Goal: Information Seeking & Learning: Learn about a topic

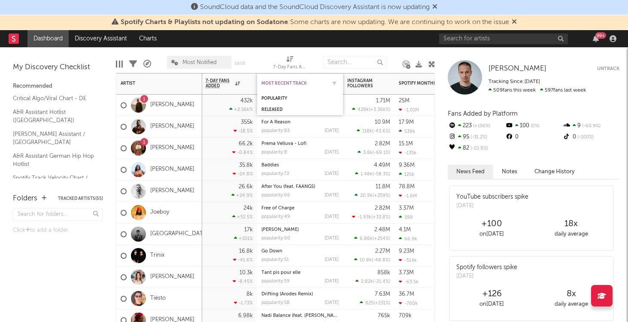
click at [275, 82] on div "Most Recent Track" at bounding box center [294, 83] width 64 height 5
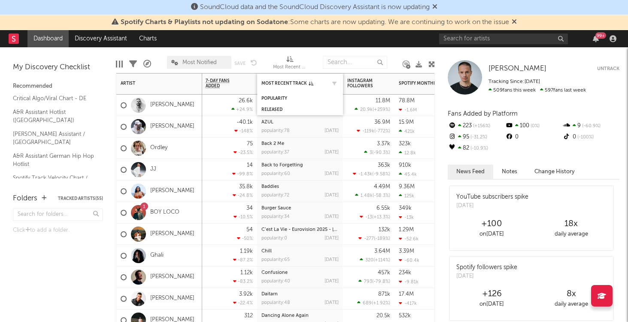
click at [280, 78] on div "Most Recent Track" at bounding box center [300, 83] width 77 height 17
click at [276, 98] on div "Popularity" at bounding box center [294, 98] width 64 height 5
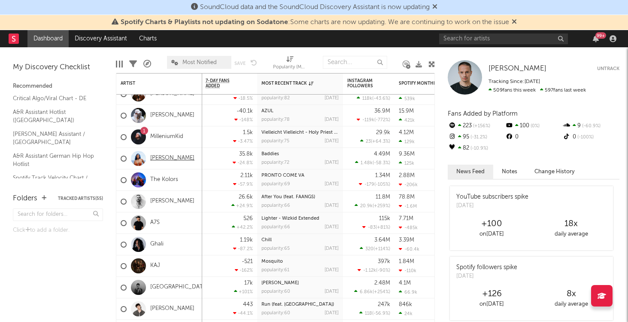
click at [173, 161] on link "[PERSON_NAME]" at bounding box center [172, 158] width 44 height 7
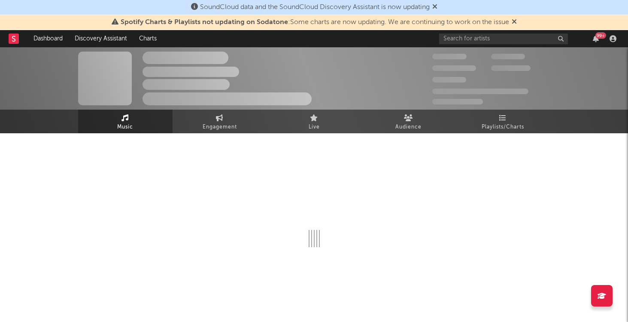
select select "6m"
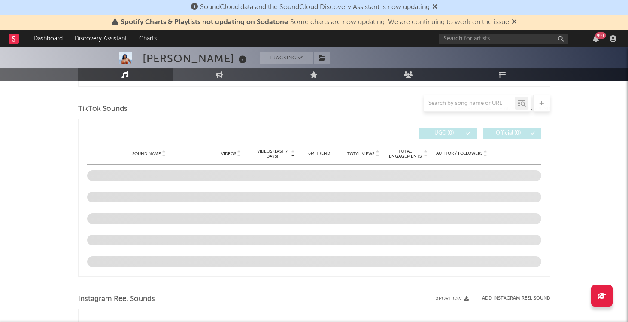
scroll to position [567, 0]
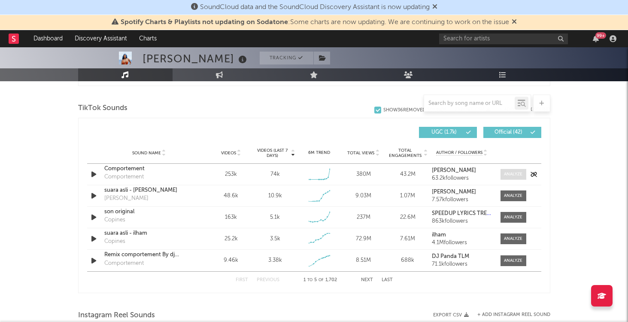
click at [514, 171] on div at bounding box center [513, 174] width 18 height 6
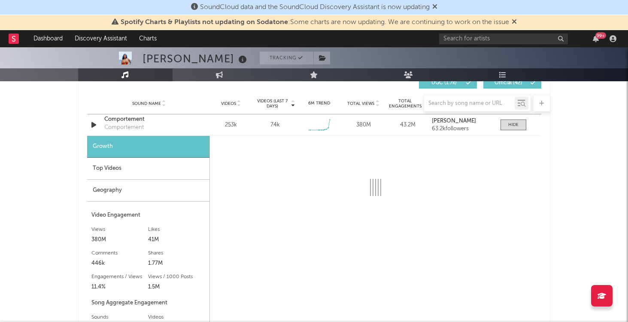
scroll to position [617, 0]
click at [168, 165] on div "Top Videos" at bounding box center [148, 168] width 122 height 22
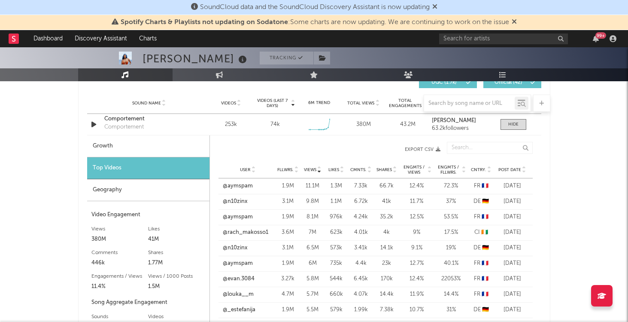
click at [527, 166] on div "Post Date" at bounding box center [513, 169] width 32 height 6
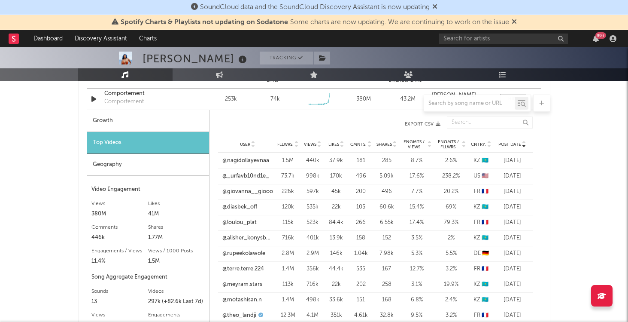
scroll to position [643, 0]
click at [255, 176] on link "@_urfavb10nd1e_" at bounding box center [246, 175] width 47 height 9
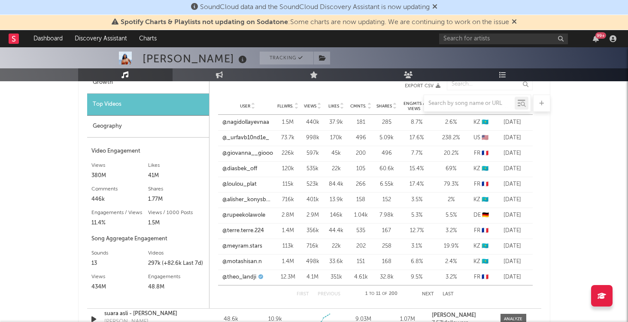
scroll to position [681, 0]
click at [249, 153] on link "@giovanna__giooo" at bounding box center [248, 153] width 51 height 9
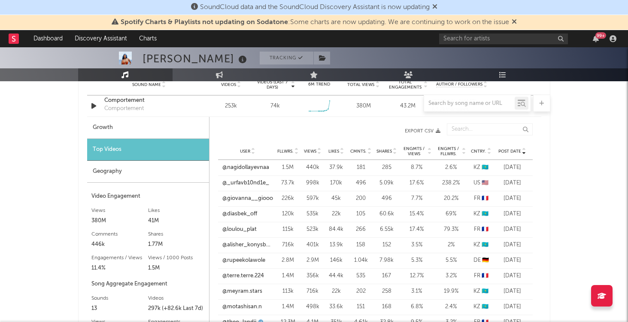
scroll to position [682, 0]
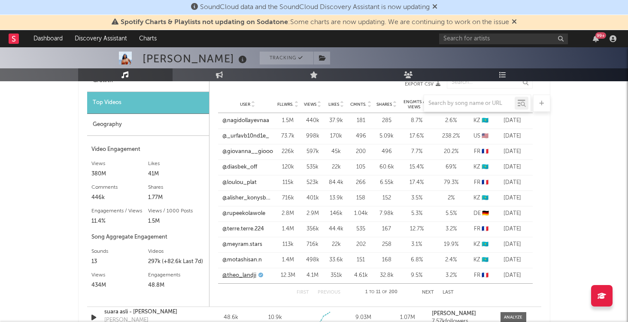
click at [243, 274] on link "@theo_landji" at bounding box center [240, 275] width 34 height 9
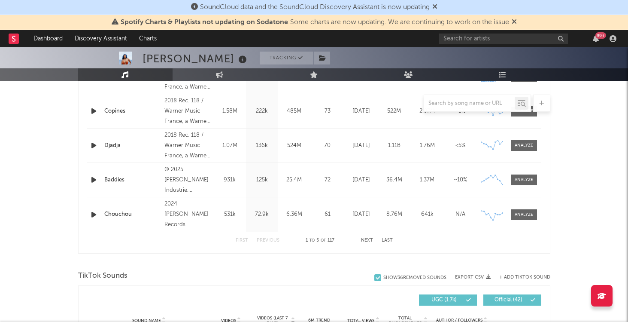
scroll to position [397, 0]
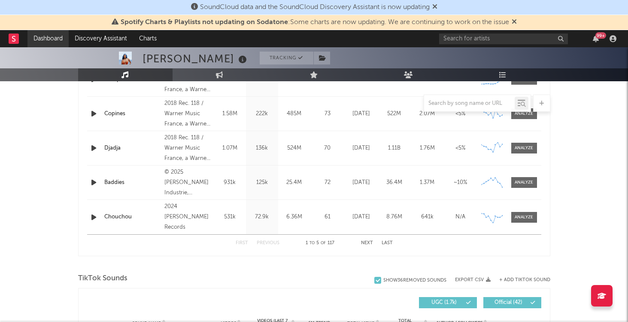
click at [44, 37] on link "Dashboard" at bounding box center [47, 38] width 41 height 17
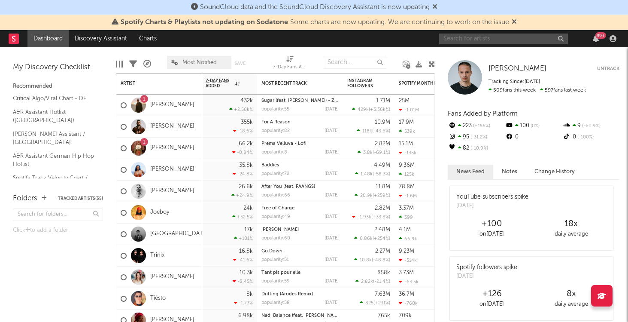
click at [481, 38] on input "text" at bounding box center [503, 39] width 129 height 11
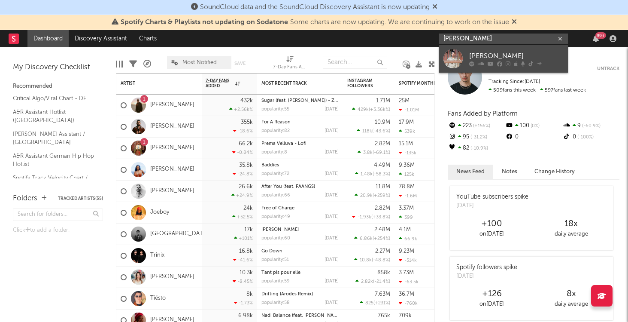
type input "[PERSON_NAME]"
click at [485, 53] on div "[PERSON_NAME]" at bounding box center [516, 56] width 94 height 10
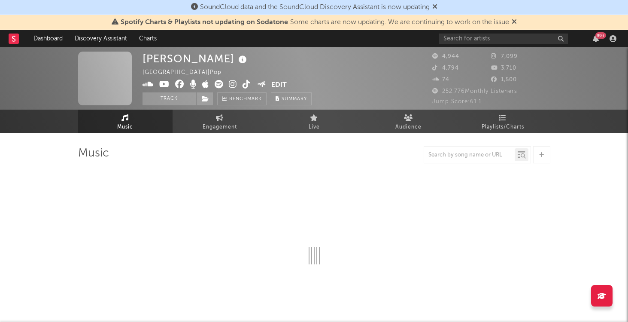
select select "6m"
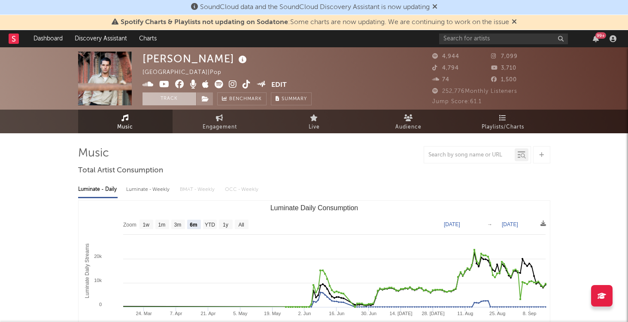
click at [175, 98] on button "Track" at bounding box center [170, 98] width 54 height 13
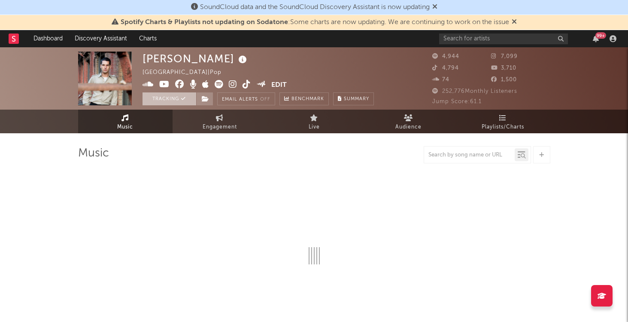
select select "6m"
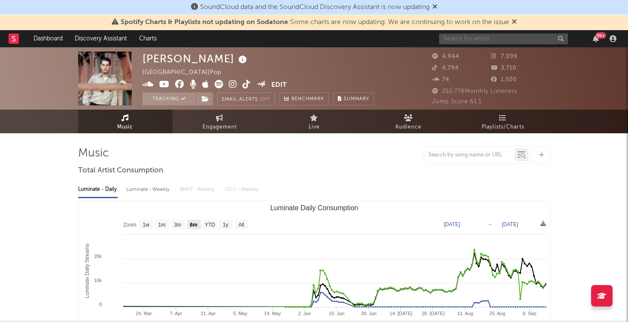
click at [507, 35] on input "text" at bounding box center [503, 39] width 129 height 11
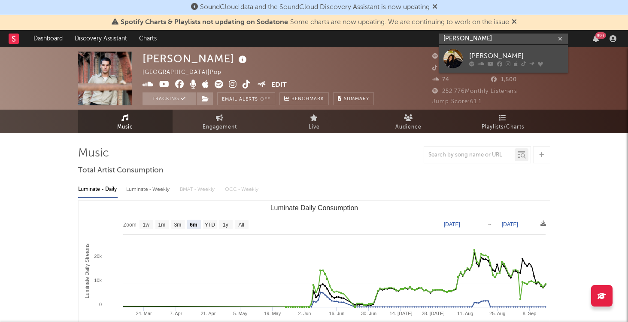
type input "[PERSON_NAME]"
click at [513, 52] on div "[PERSON_NAME]" at bounding box center [516, 56] width 94 height 10
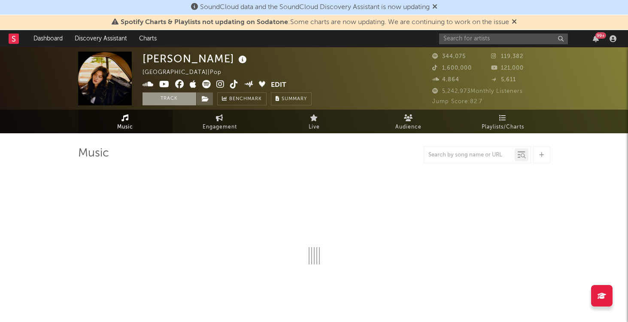
click at [180, 96] on button "Track" at bounding box center [170, 98] width 54 height 13
select select "6m"
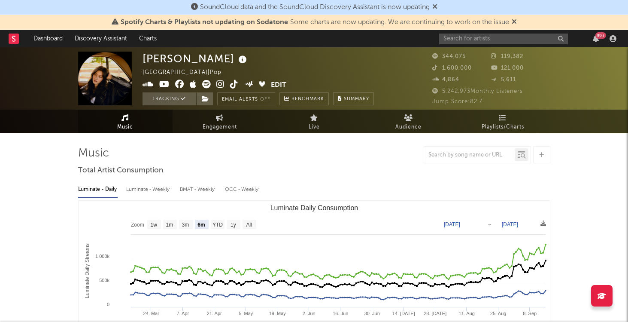
select select "6m"
click at [62, 47] on link "Dashboard" at bounding box center [47, 38] width 41 height 17
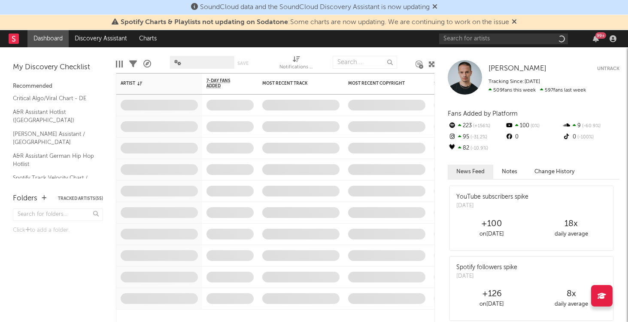
click at [64, 45] on link "Dashboard" at bounding box center [47, 38] width 41 height 17
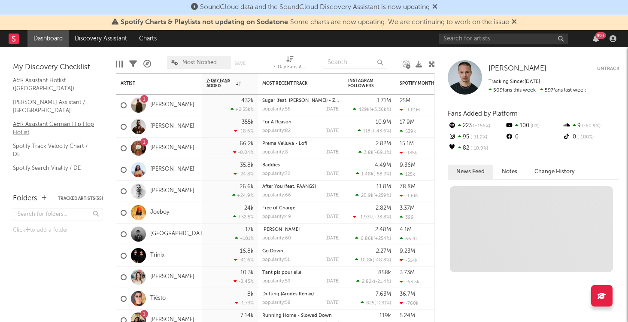
scroll to position [47, 0]
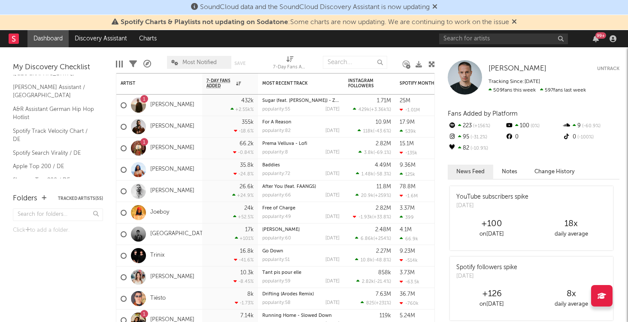
click at [34, 37] on link "Dashboard" at bounding box center [47, 38] width 41 height 17
click at [594, 40] on icon "button" at bounding box center [596, 38] width 6 height 7
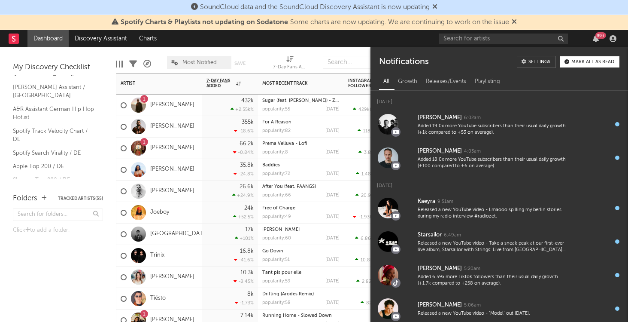
click at [183, 143] on div "1 [PERSON_NAME]" at bounding box center [159, 147] width 86 height 21
